Goal: Find specific fact: Find specific fact

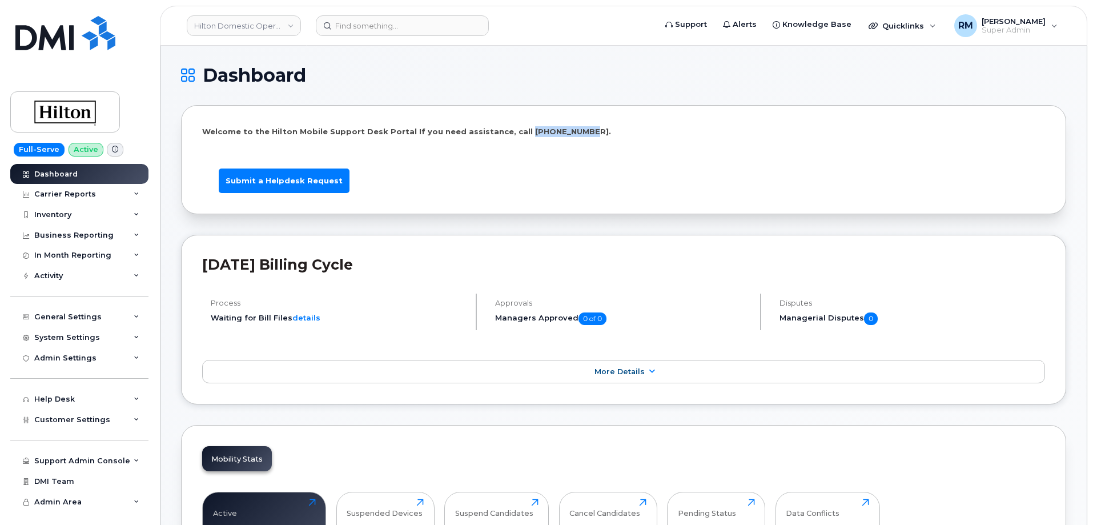
drag, startPoint x: 565, startPoint y: 133, endPoint x: 508, endPoint y: 133, distance: 57.7
click at [508, 133] on p "Welcome to the Hilton Mobile Support Desk Portal If you need assistance, call 8…" at bounding box center [623, 131] width 843 height 11
copy p "833-704-3199"
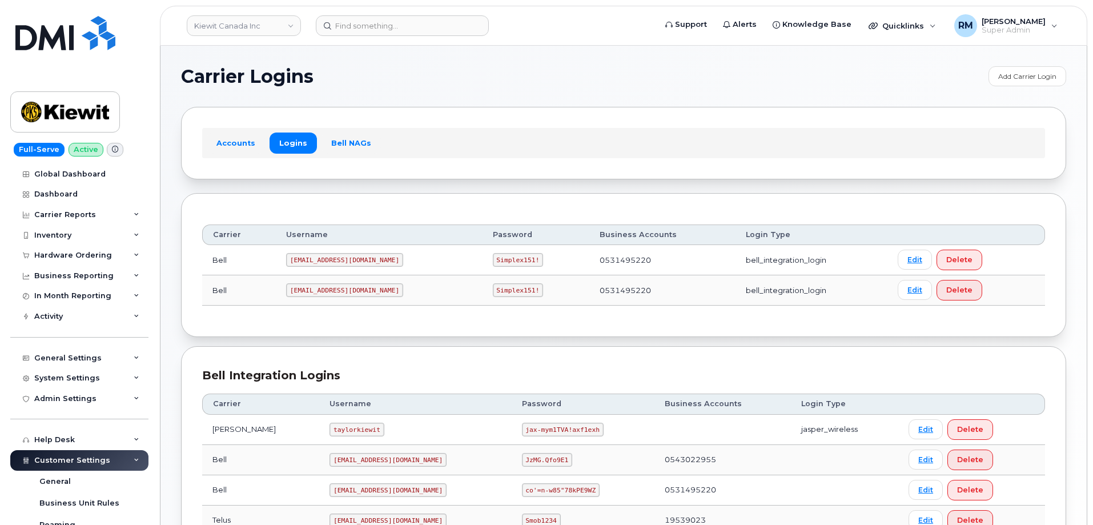
scroll to position [139, 0]
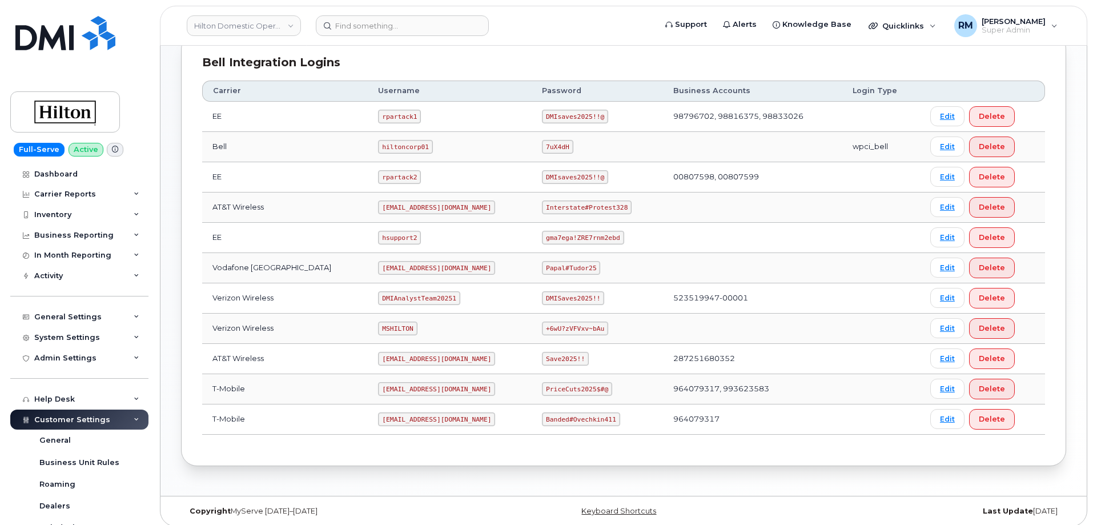
scroll to position [286, 0]
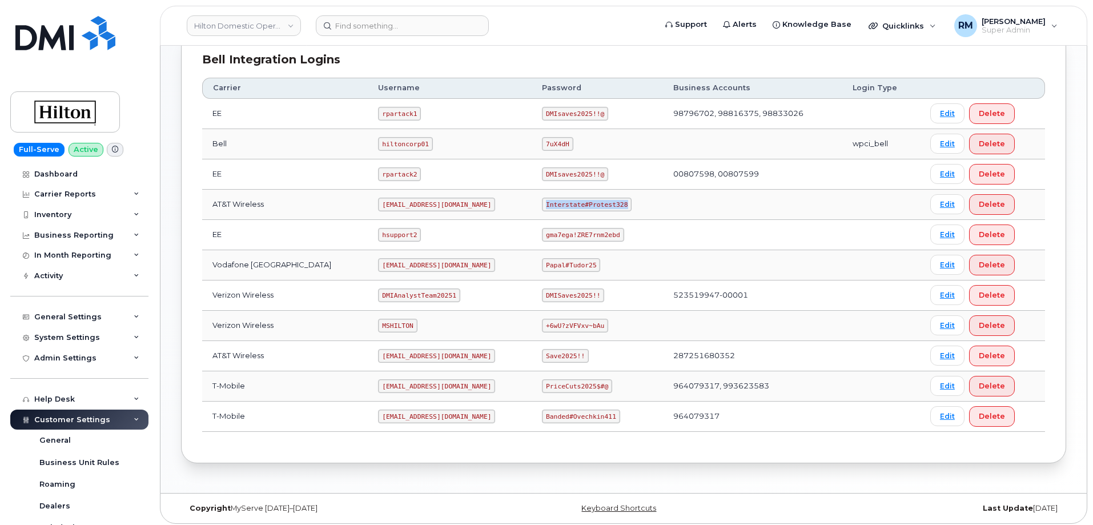
drag, startPoint x: 534, startPoint y: 204, endPoint x: 616, endPoint y: 204, distance: 81.7
click at [616, 204] on td "Interstate#Protest328" at bounding box center [597, 205] width 131 height 30
copy code "Interstate#Protest328"
